Goal: Find specific page/section: Find specific page/section

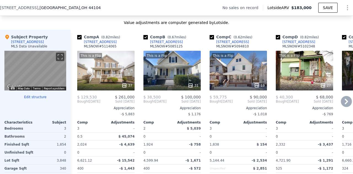
scroll to position [573, 0]
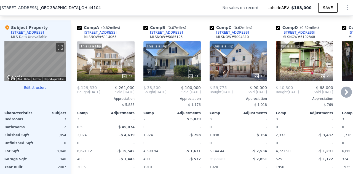
click at [182, 72] on div "This is a Flip 31" at bounding box center [171, 61] width 57 height 40
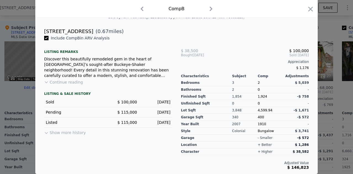
scroll to position [135, 0]
click at [310, 8] on icon "button" at bounding box center [310, 9] width 8 height 8
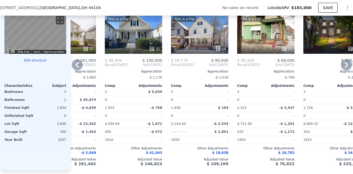
scroll to position [601, 0]
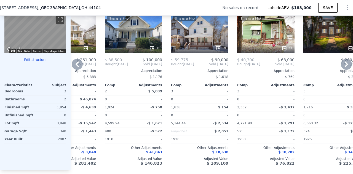
click at [200, 49] on div "This is a Flip 19" at bounding box center [199, 34] width 57 height 40
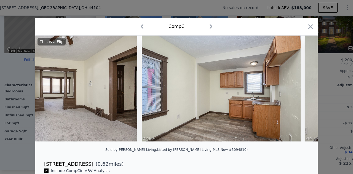
scroll to position [0, 911]
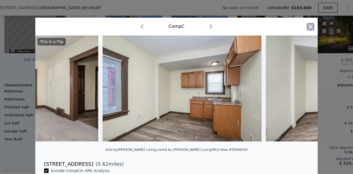
click at [310, 28] on icon "button" at bounding box center [310, 27] width 8 height 8
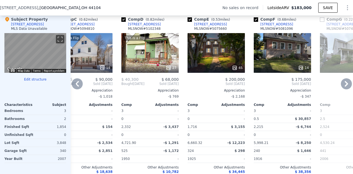
scroll to position [581, 0]
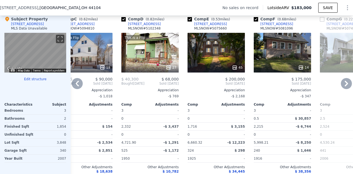
click at [225, 65] on div "45" at bounding box center [215, 53] width 57 height 40
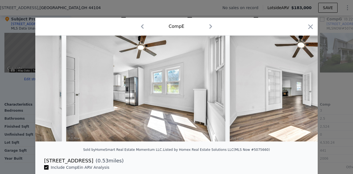
scroll to position [0, 1929]
click at [310, 26] on icon "button" at bounding box center [310, 27] width 8 height 8
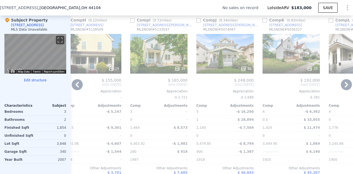
scroll to position [592, 0]
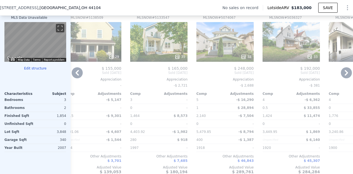
click at [225, 47] on div "38" at bounding box center [224, 42] width 57 height 40
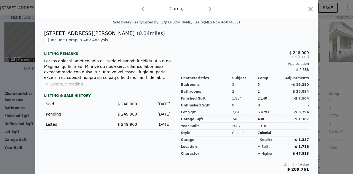
scroll to position [132, 0]
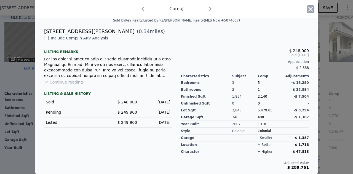
click at [309, 8] on icon "button" at bounding box center [310, 9] width 8 height 8
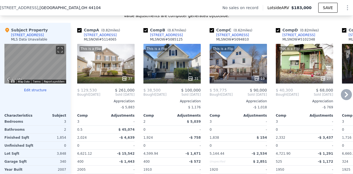
scroll to position [572, 0]
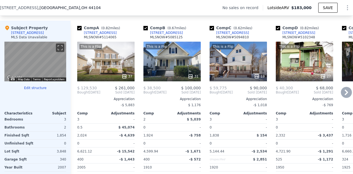
click at [242, 77] on div "This is a Flip 19" at bounding box center [237, 62] width 57 height 40
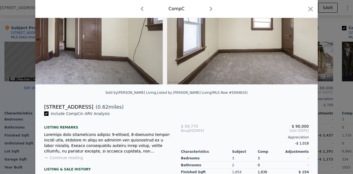
scroll to position [60, 0]
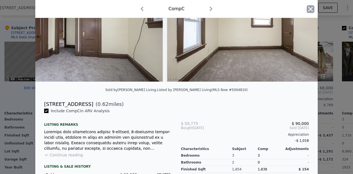
click at [306, 11] on icon "button" at bounding box center [310, 9] width 8 height 8
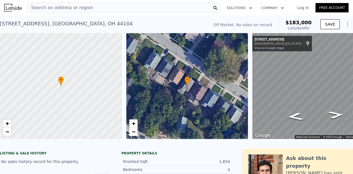
click at [68, 10] on span "Search an address or region" at bounding box center [60, 7] width 66 height 7
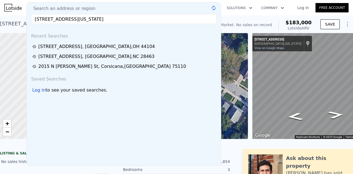
type input "[STREET_ADDRESS][US_STATE]"
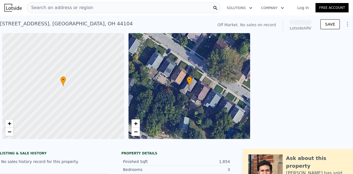
scroll to position [0, 2]
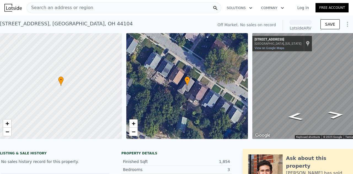
click at [66, 8] on span "Search an address or region" at bounding box center [60, 7] width 66 height 7
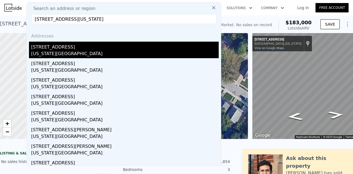
type input "[STREET_ADDRESS][US_STATE]"
click at [64, 56] on div "[US_STATE][GEOGRAPHIC_DATA]" at bounding box center [124, 54] width 187 height 8
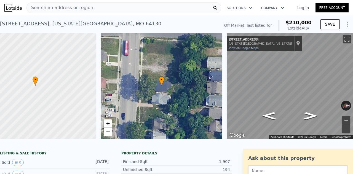
click at [74, 9] on span "Search an address or region" at bounding box center [60, 7] width 66 height 7
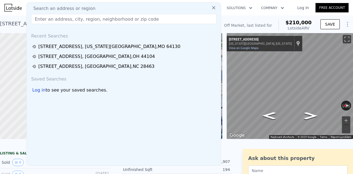
type input "[STREET_ADDRESS][US_STATE]"
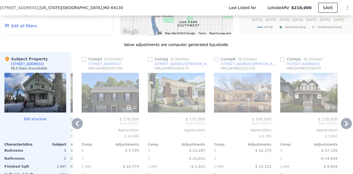
scroll to position [454, 0]
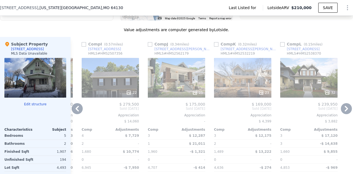
click at [178, 93] on div at bounding box center [176, 93] width 57 height 10
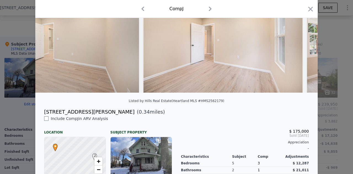
scroll to position [49, 0]
click at [307, 10] on icon "button" at bounding box center [310, 9] width 8 height 8
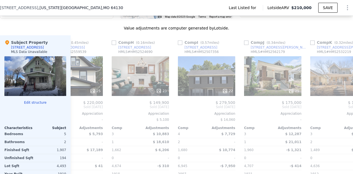
scroll to position [0, 529]
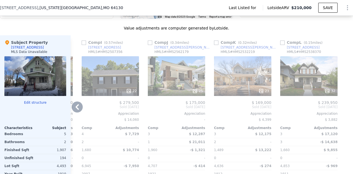
click at [313, 77] on div "32" at bounding box center [308, 76] width 57 height 40
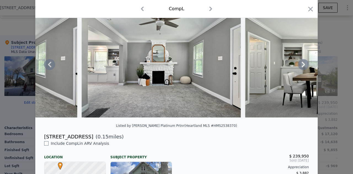
scroll to position [78, 0]
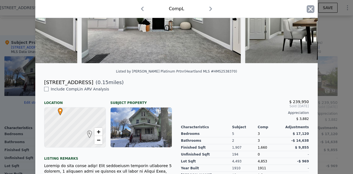
click at [311, 11] on icon "button" at bounding box center [310, 9] width 8 height 8
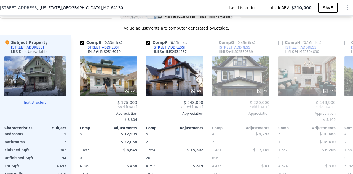
scroll to position [0, 262]
click at [121, 86] on div at bounding box center [108, 91] width 57 height 10
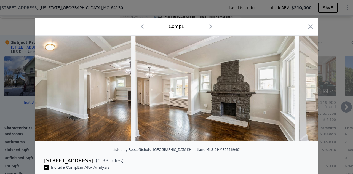
scroll to position [0, 553]
click at [307, 29] on icon "button" at bounding box center [310, 27] width 8 height 8
